Goal: Task Accomplishment & Management: Manage account settings

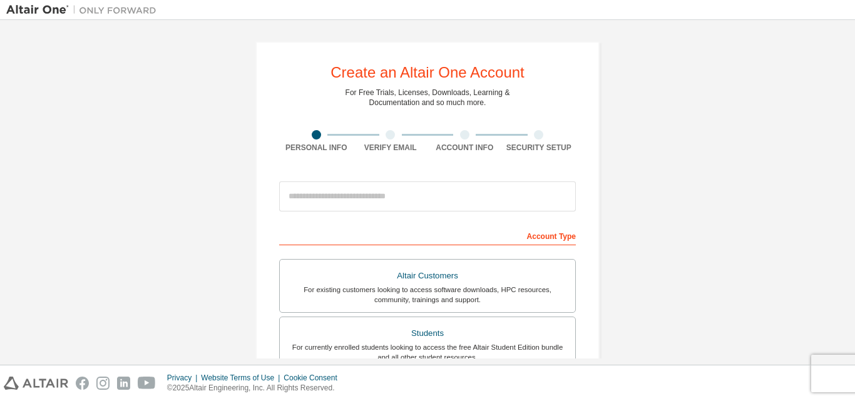
drag, startPoint x: 796, startPoint y: 2, endPoint x: 117, endPoint y: 193, distance: 705.7
click at [116, 195] on div "Create an Altair One Account For Free Trials, Licenses, Downloads, Learning & D…" at bounding box center [427, 357] width 842 height 663
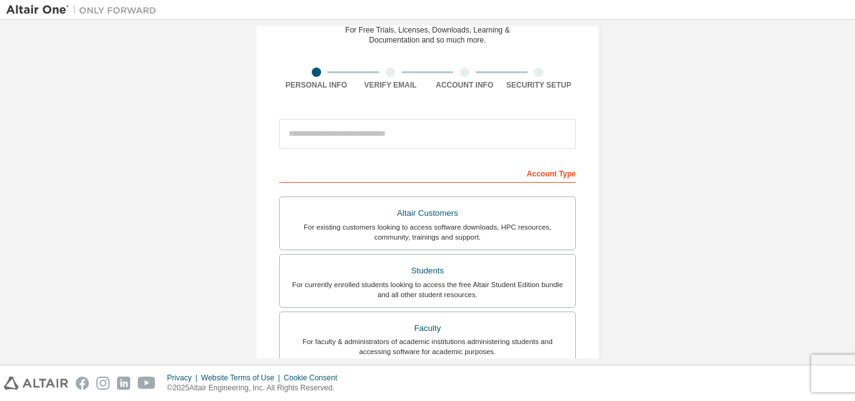
scroll to position [125, 0]
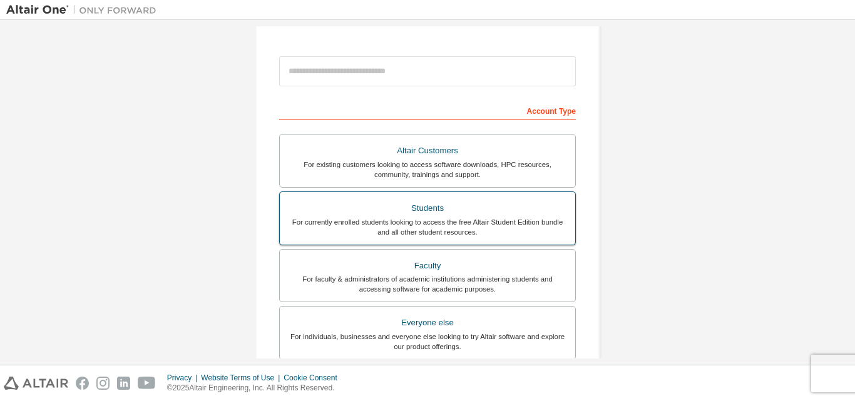
click at [364, 214] on div "Students" at bounding box center [427, 209] width 280 height 18
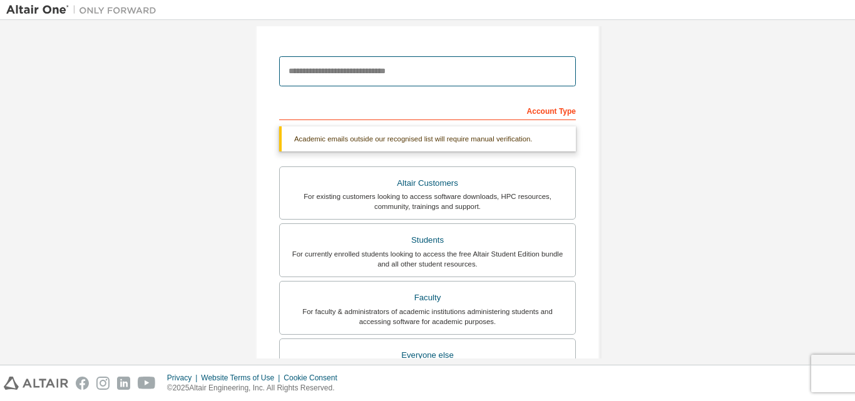
click at [374, 83] on input "email" at bounding box center [427, 71] width 297 height 30
type input "**********"
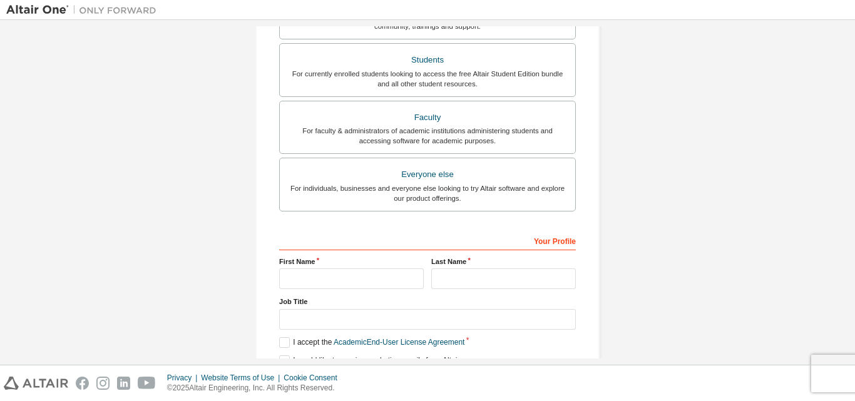
scroll to position [370, 0]
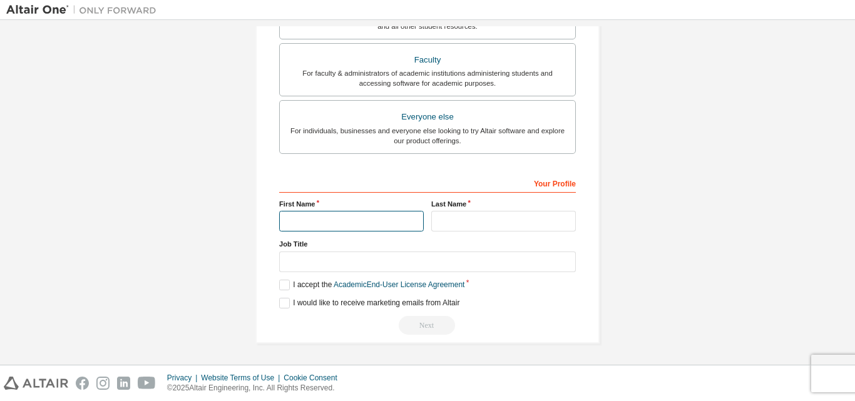
click at [352, 212] on input "text" at bounding box center [351, 221] width 145 height 21
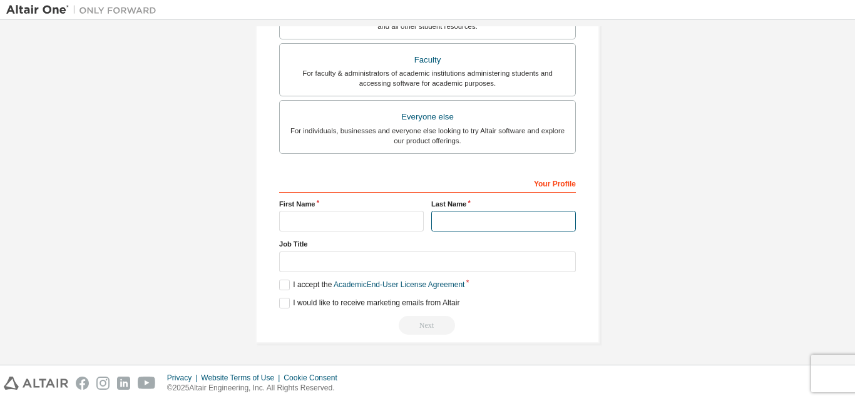
click at [453, 219] on input "text" at bounding box center [503, 221] width 145 height 21
type input "**********"
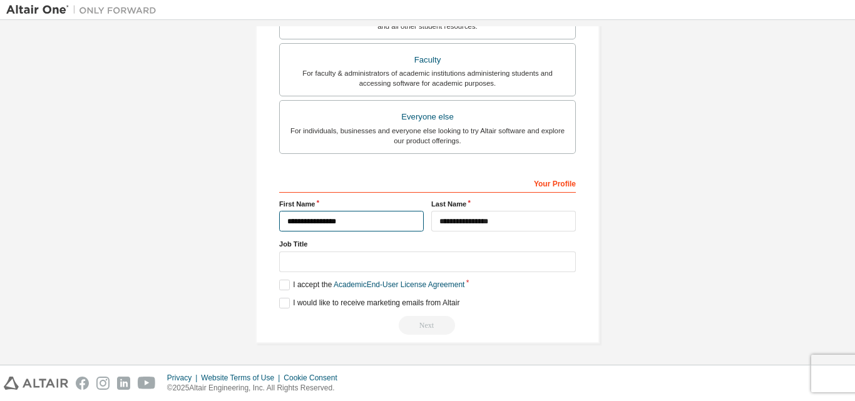
drag, startPoint x: 345, startPoint y: 226, endPoint x: 195, endPoint y: 221, distance: 150.8
click at [194, 223] on div "**********" at bounding box center [427, 7] width 842 height 703
type input "******"
click at [282, 287] on label "I accept the Academic End-User License Agreement" at bounding box center [371, 285] width 185 height 11
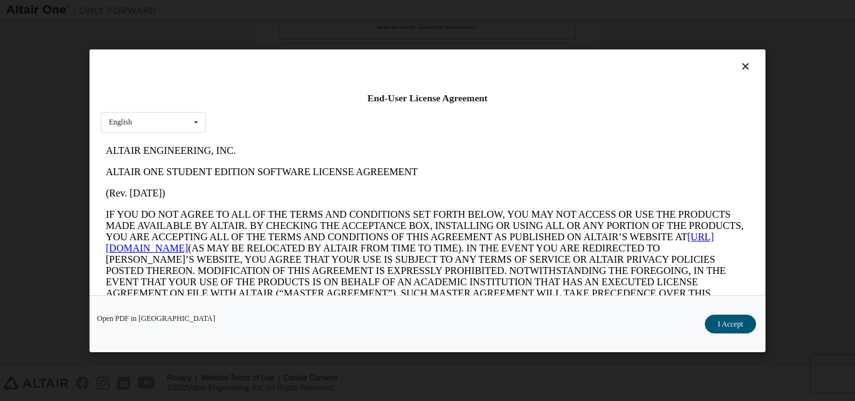
scroll to position [0, 0]
click at [186, 119] on div "English English" at bounding box center [153, 121] width 105 height 21
click at [423, 73] on div at bounding box center [427, 70] width 653 height 18
click at [716, 322] on button "I Accept" at bounding box center [729, 323] width 51 height 19
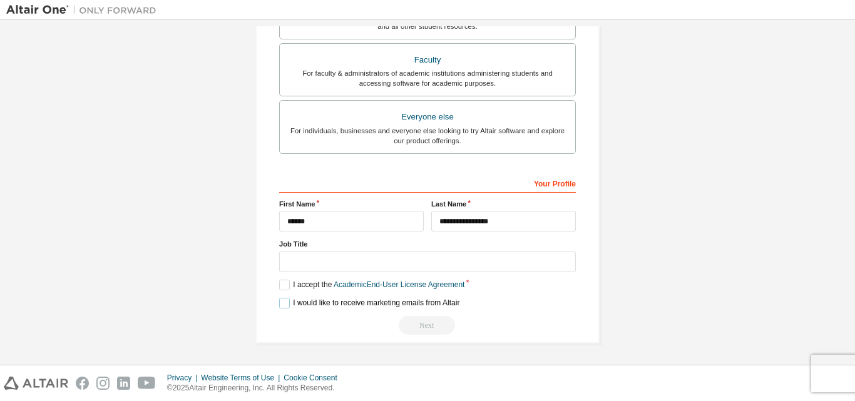
click at [283, 303] on label "I would like to receive marketing emails from Altair" at bounding box center [369, 303] width 180 height 11
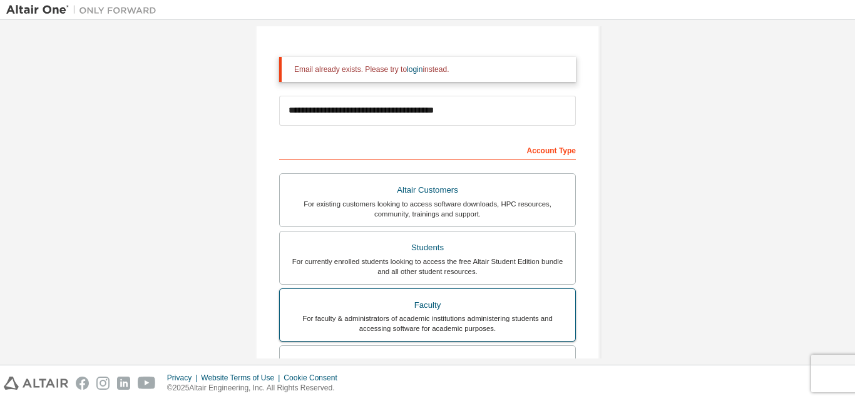
scroll to position [63, 0]
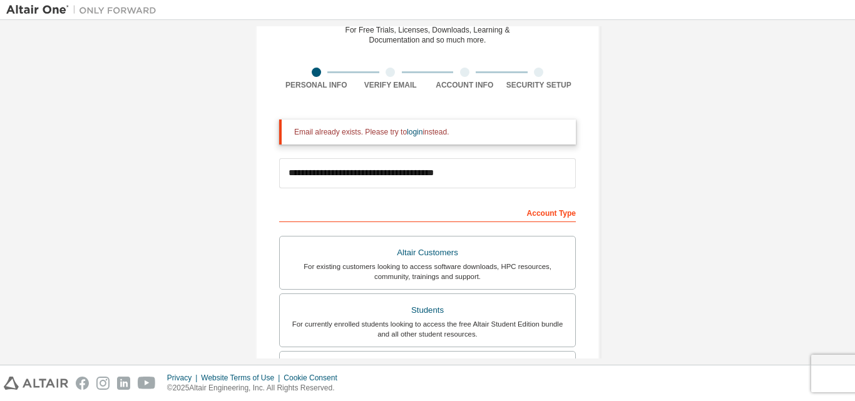
click at [298, 130] on div "Email already exists. Please try to login instead." at bounding box center [430, 132] width 272 height 10
click at [411, 131] on link "login" at bounding box center [415, 132] width 16 height 9
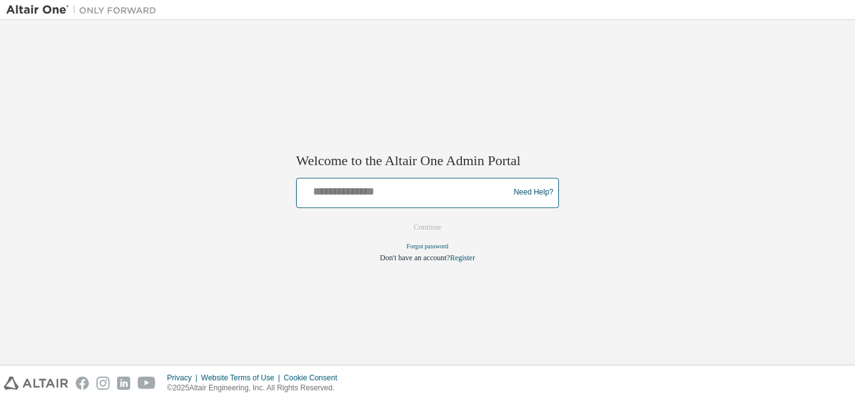
click at [400, 194] on input "text" at bounding box center [405, 190] width 206 height 18
type input "**********"
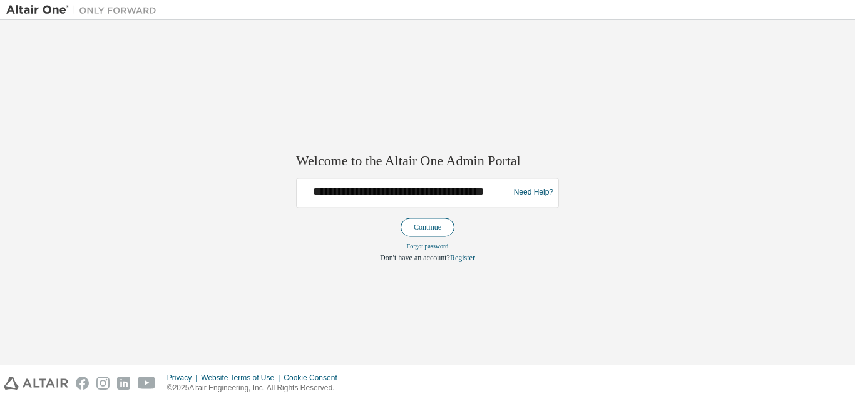
click at [428, 219] on button "Continue" at bounding box center [427, 227] width 54 height 19
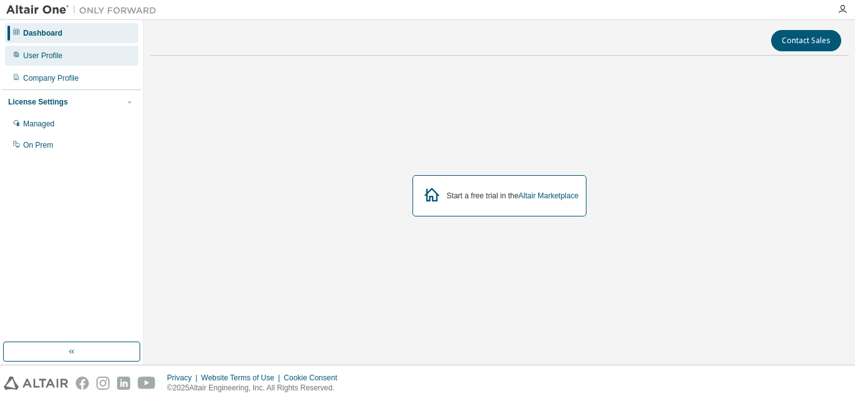
click at [34, 56] on div "User Profile" at bounding box center [42, 56] width 39 height 10
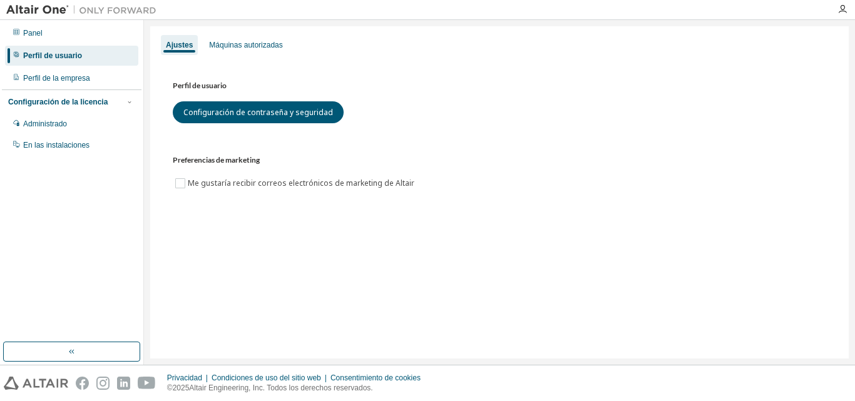
click at [47, 214] on div "Panel Perfil de usuario Perfil de la empresa Configuración de la licencia Admin…" at bounding box center [72, 181] width 140 height 318
click at [35, 37] on font "Panel" at bounding box center [32, 33] width 19 height 9
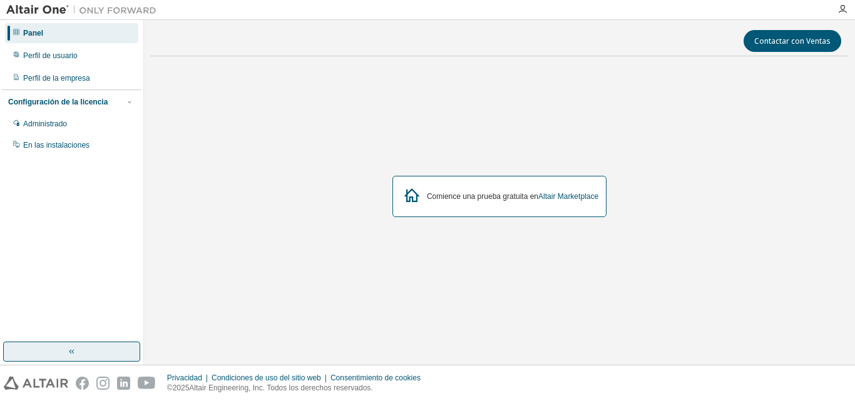
click at [108, 354] on button "button" at bounding box center [71, 352] width 137 height 20
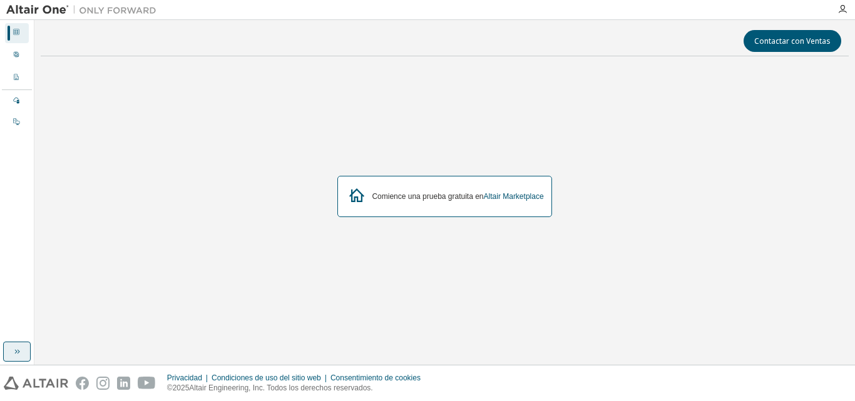
click at [14, 357] on button "button" at bounding box center [17, 352] width 28 height 20
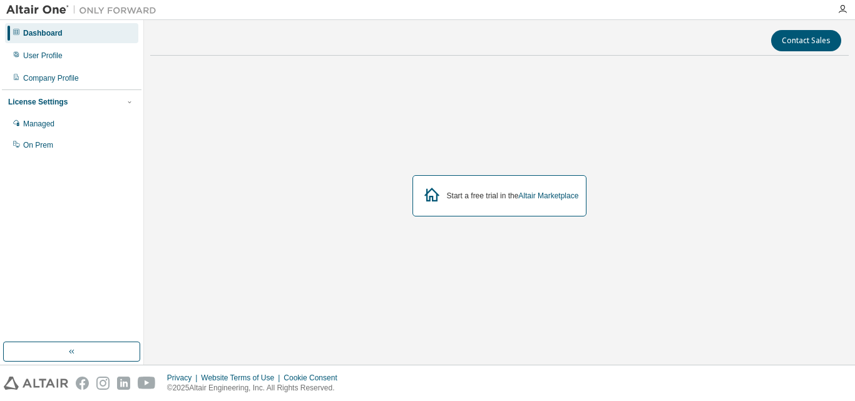
click at [60, 9] on img at bounding box center [84, 10] width 156 height 13
click at [86, 8] on img at bounding box center [84, 10] width 156 height 13
click at [847, 14] on icon "button" at bounding box center [842, 9] width 10 height 10
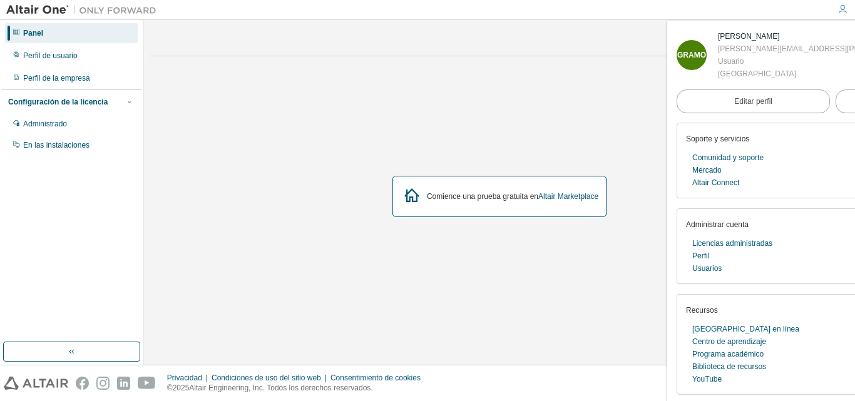
click at [574, 121] on div "Comience una prueba gratuita en Altair Marketplace" at bounding box center [499, 196] width 698 height 261
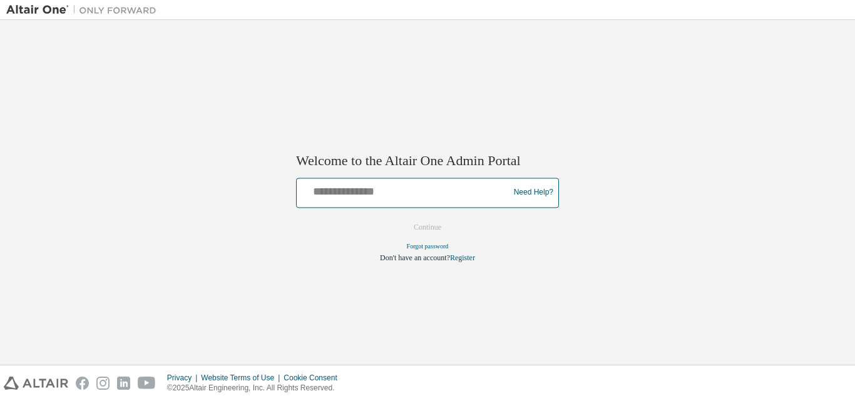
click at [433, 183] on input "text" at bounding box center [405, 190] width 206 height 18
type input "**********"
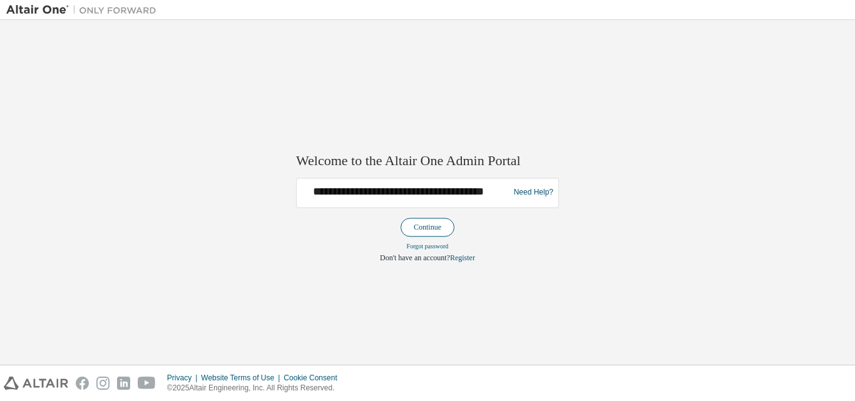
click at [444, 229] on button "Continue" at bounding box center [427, 227] width 54 height 19
